Goal: Task Accomplishment & Management: Manage account settings

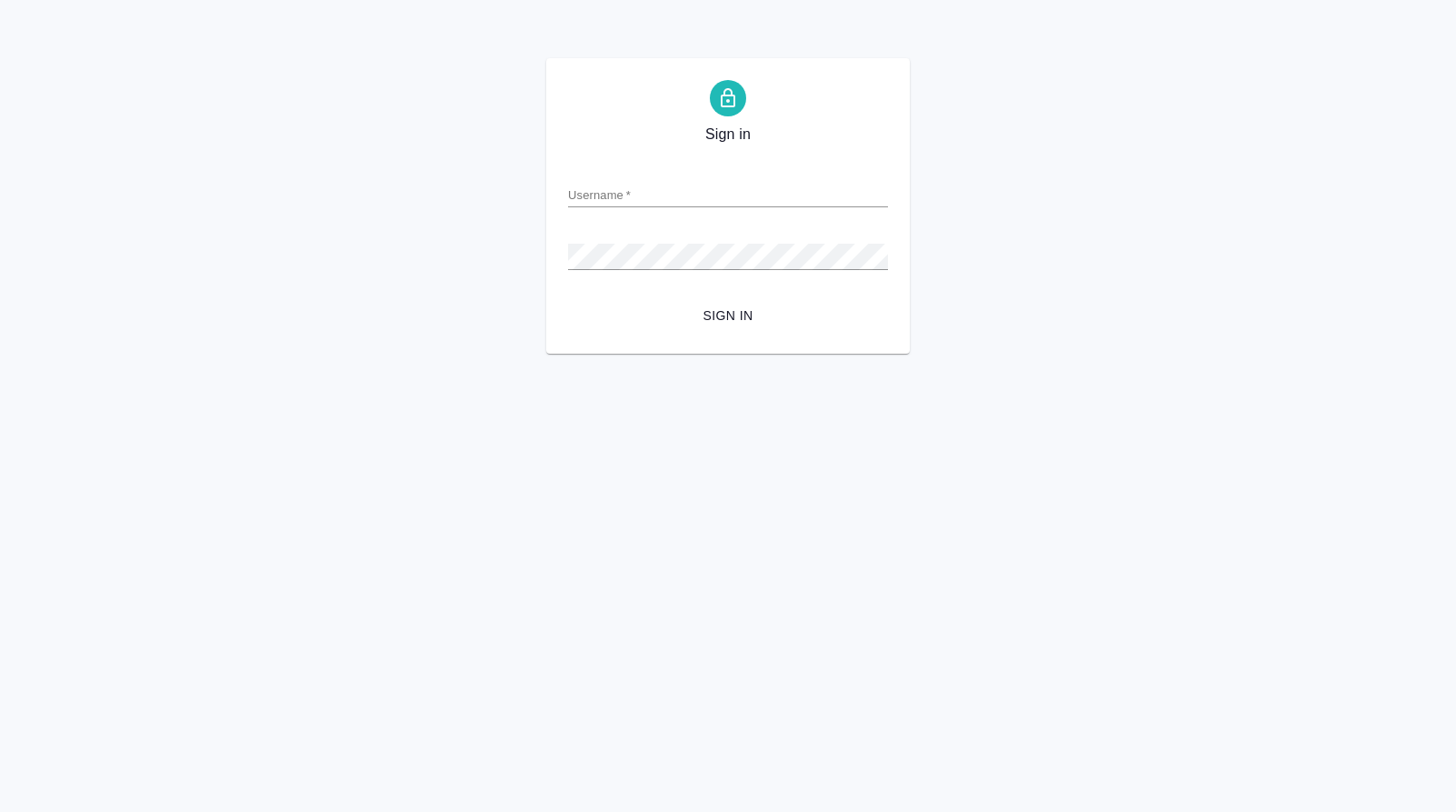
type input "[EMAIL_ADDRESS][DOMAIN_NAME]"
click at [735, 316] on span "Sign in" at bounding box center [728, 316] width 291 height 23
click at [627, 192] on input "n.kamakina@awatera.com" at bounding box center [727, 195] width 319 height 26
type input "[EMAIL_ADDRESS][DOMAIN_NAME]"
click at [128, 196] on div "Sign in Username   * n.kamakina1@awatera.com Password   * urlPath   * / Sign in" at bounding box center [728, 206] width 1456 height 296
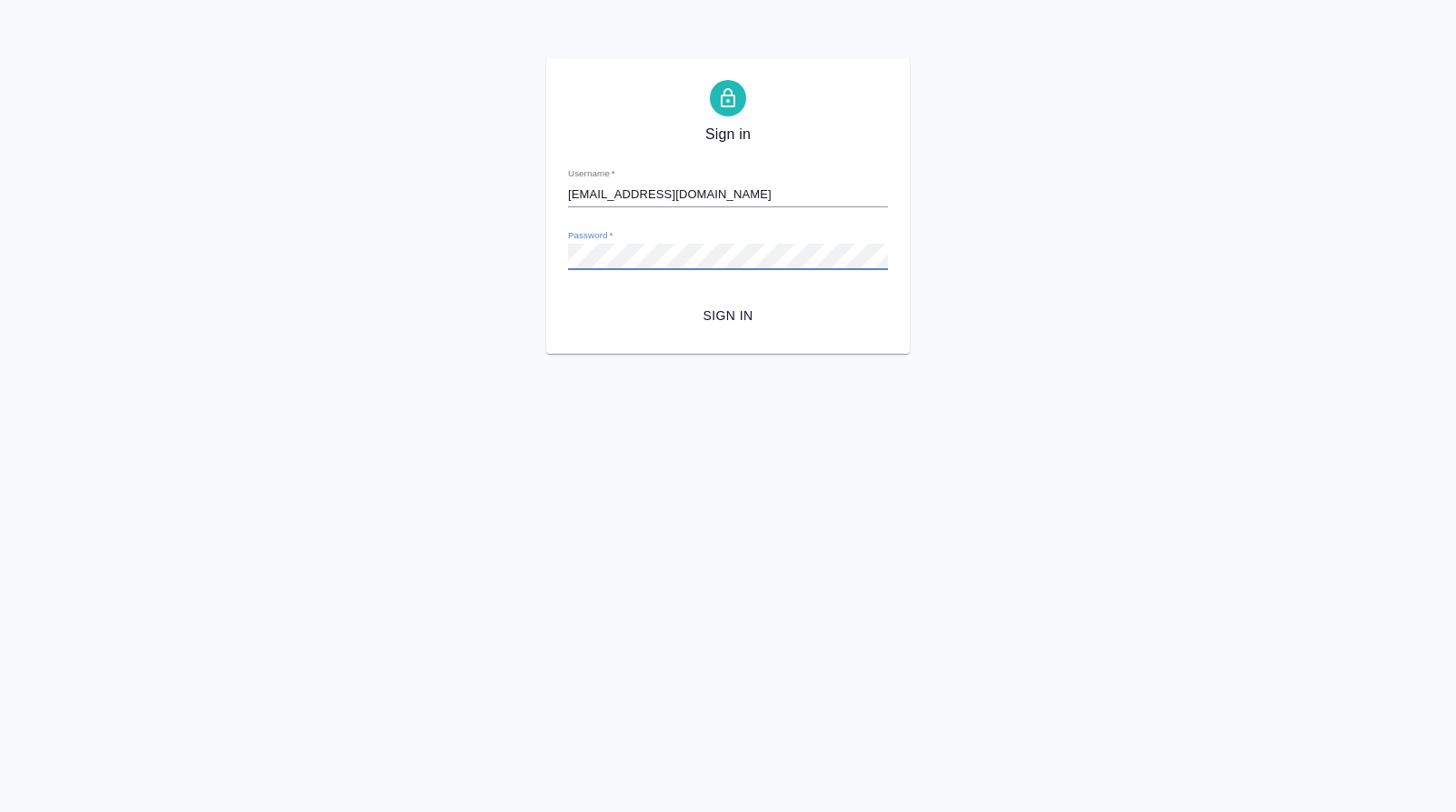
click at [562, 255] on div "Sign in Username   * n.kamakina1@awatera.com Password   * urlPath   * / Sign in" at bounding box center [728, 206] width 364 height 296
click at [613, 306] on span "Sign in" at bounding box center [728, 316] width 291 height 23
